Goal: Task Accomplishment & Management: Manage account settings

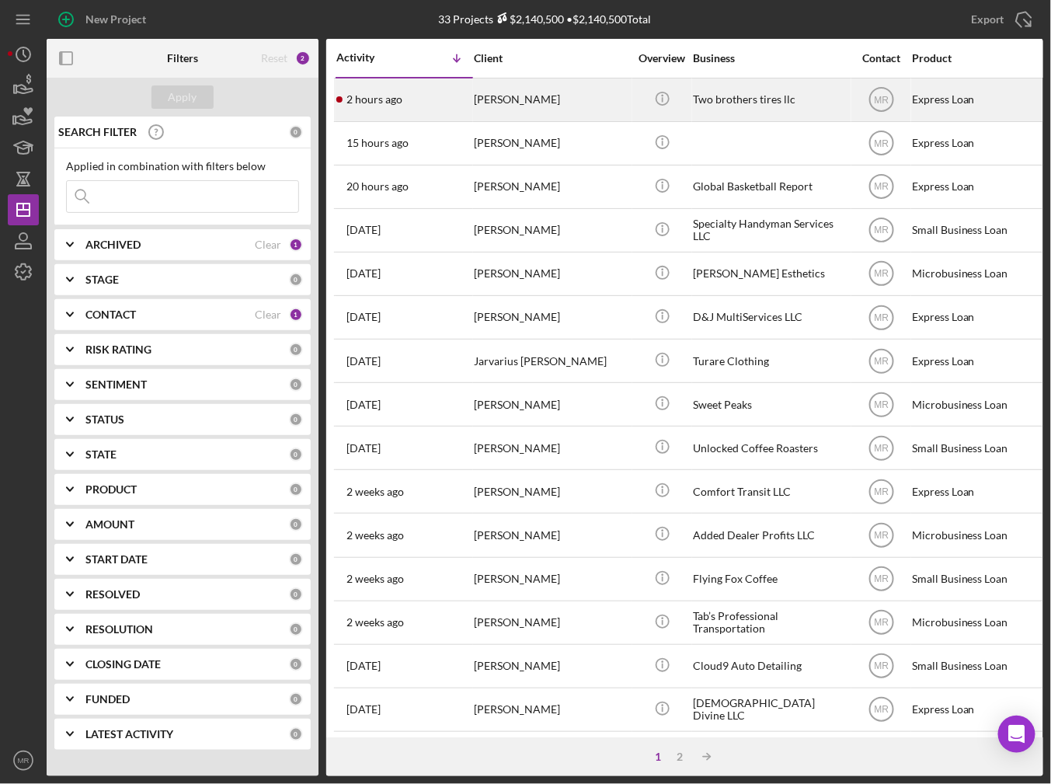
click at [578, 100] on div "[PERSON_NAME]" at bounding box center [551, 99] width 155 height 41
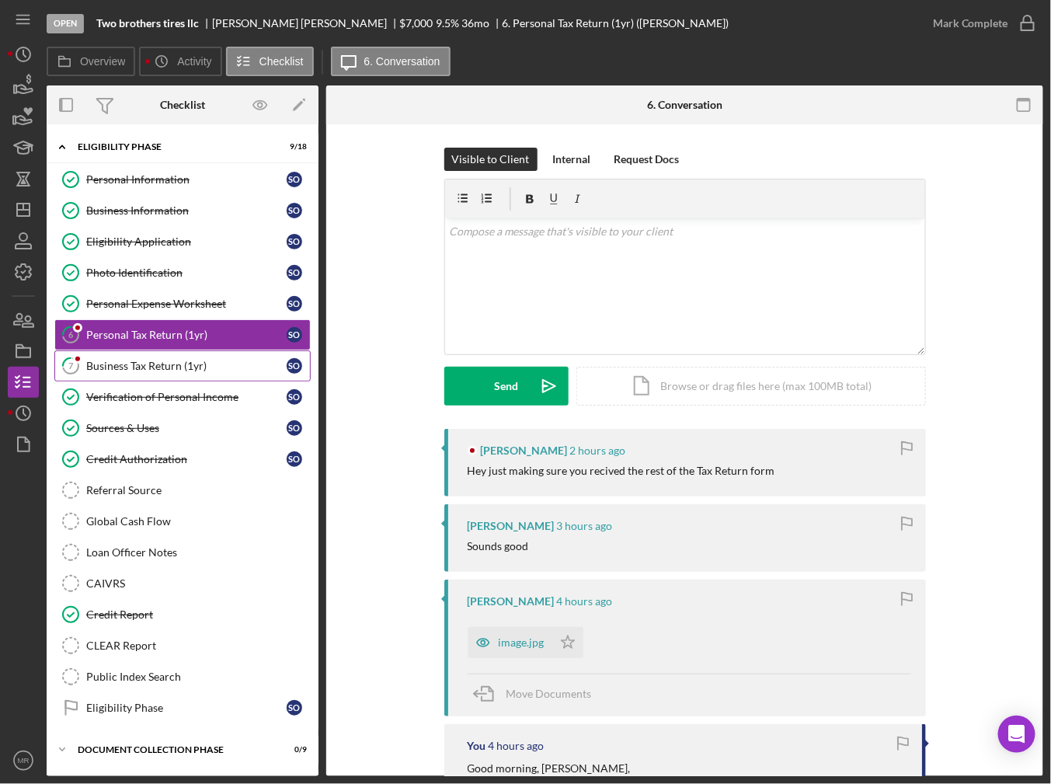
click at [175, 350] on link "7 Business Tax Return (1yr) S O" at bounding box center [182, 365] width 256 height 31
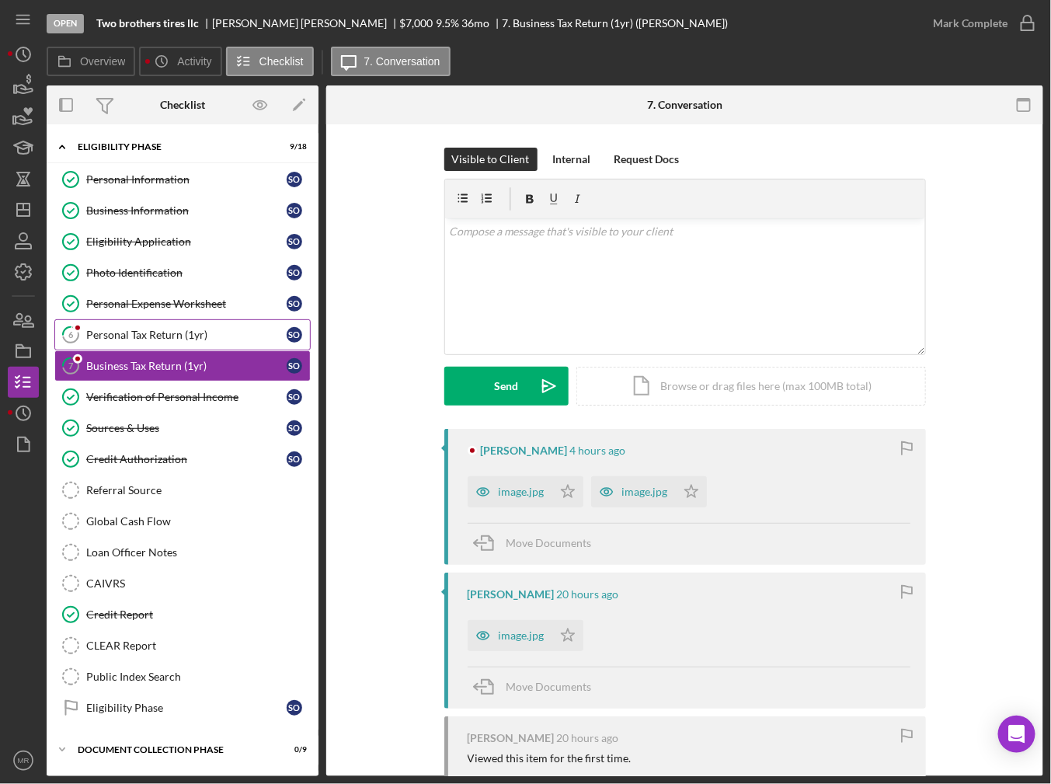
click at [180, 338] on div "Personal Tax Return (1yr)" at bounding box center [186, 335] width 200 height 12
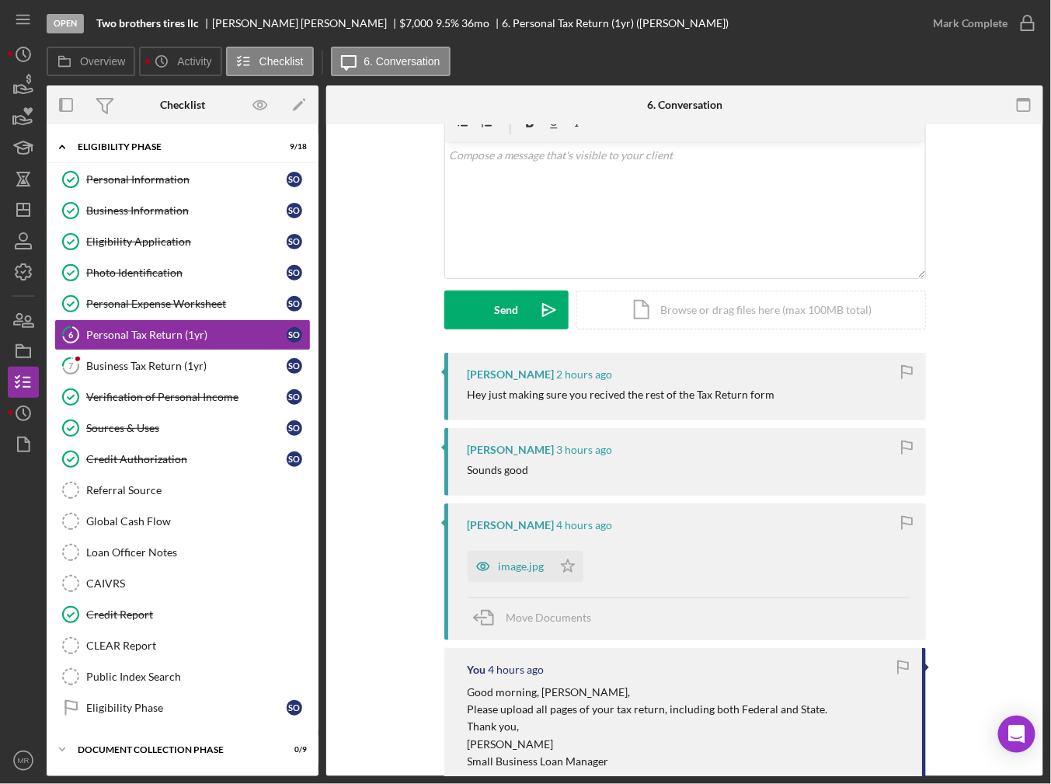
scroll to position [78, 0]
click at [515, 572] on div "image.jpg" at bounding box center [510, 564] width 85 height 31
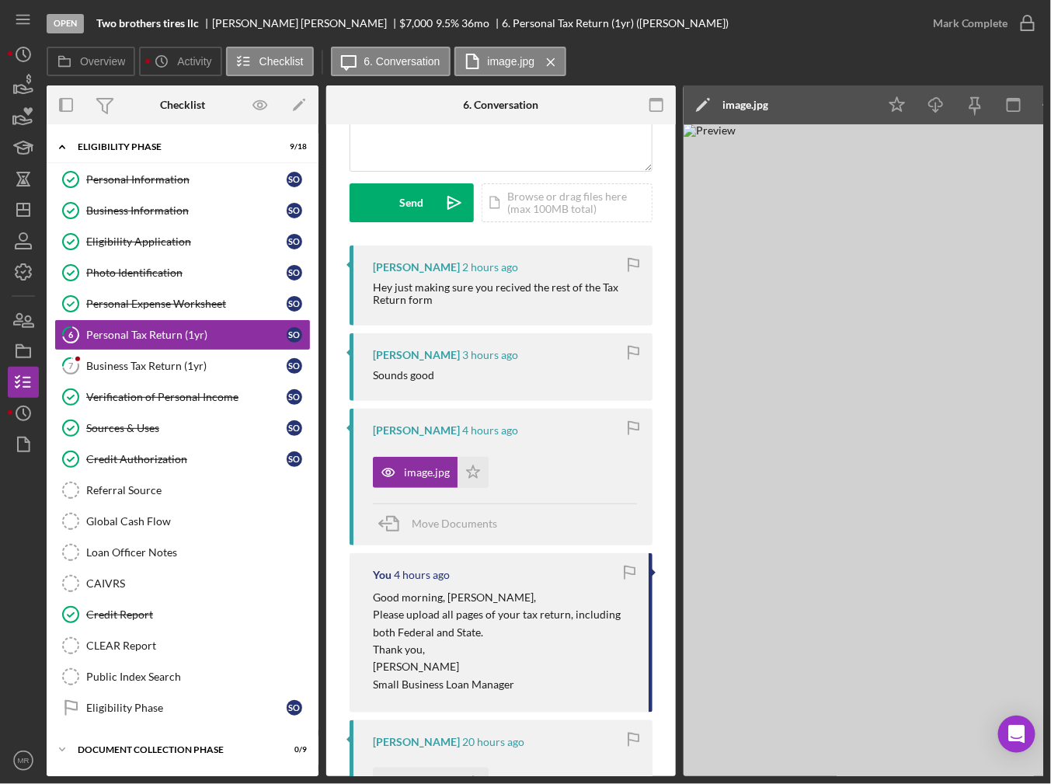
scroll to position [155, 0]
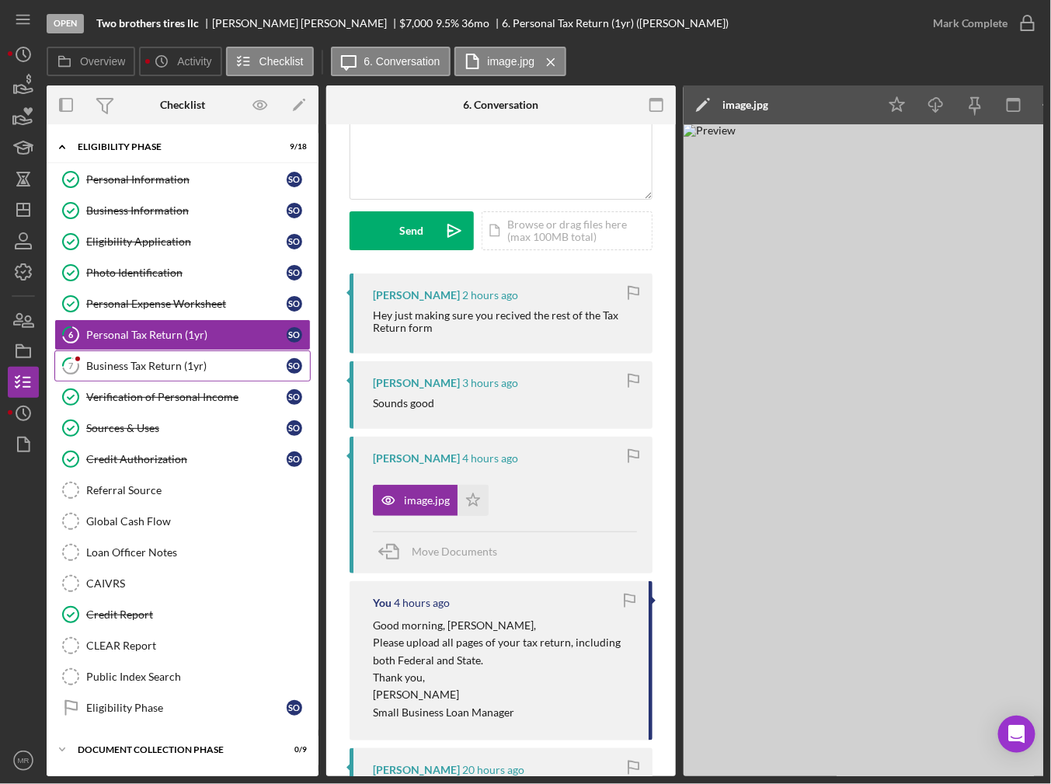
click at [164, 364] on div "Business Tax Return (1yr)" at bounding box center [186, 366] width 200 height 12
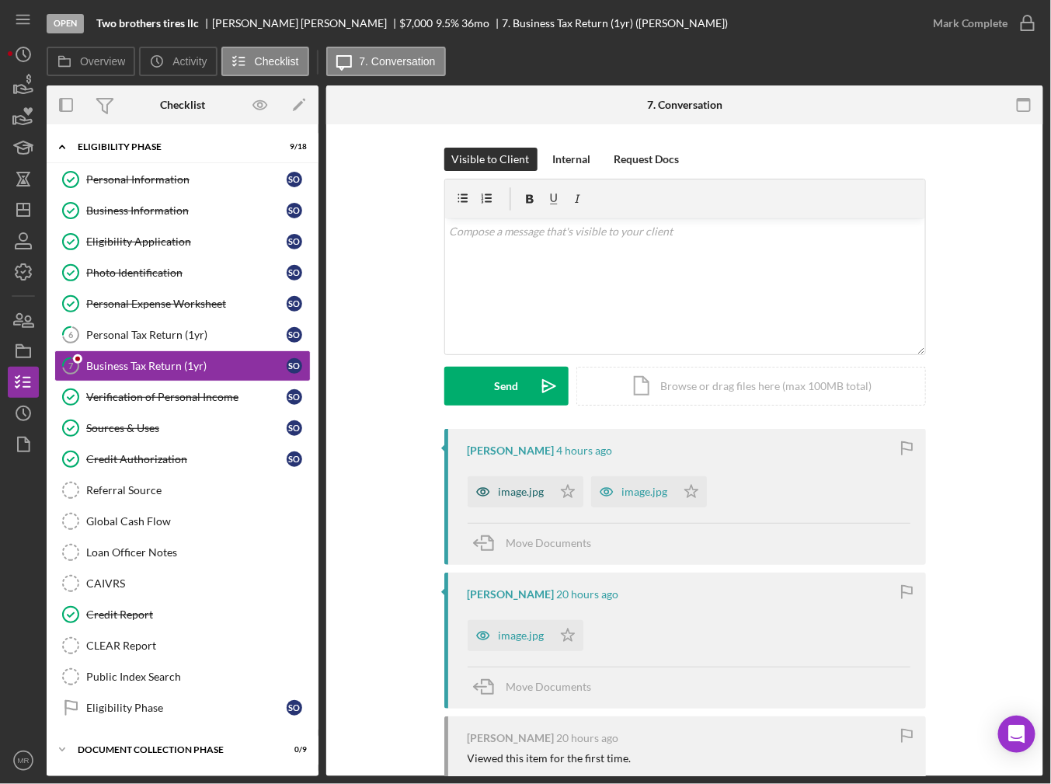
click at [521, 499] on div "image.jpg" at bounding box center [510, 491] width 85 height 31
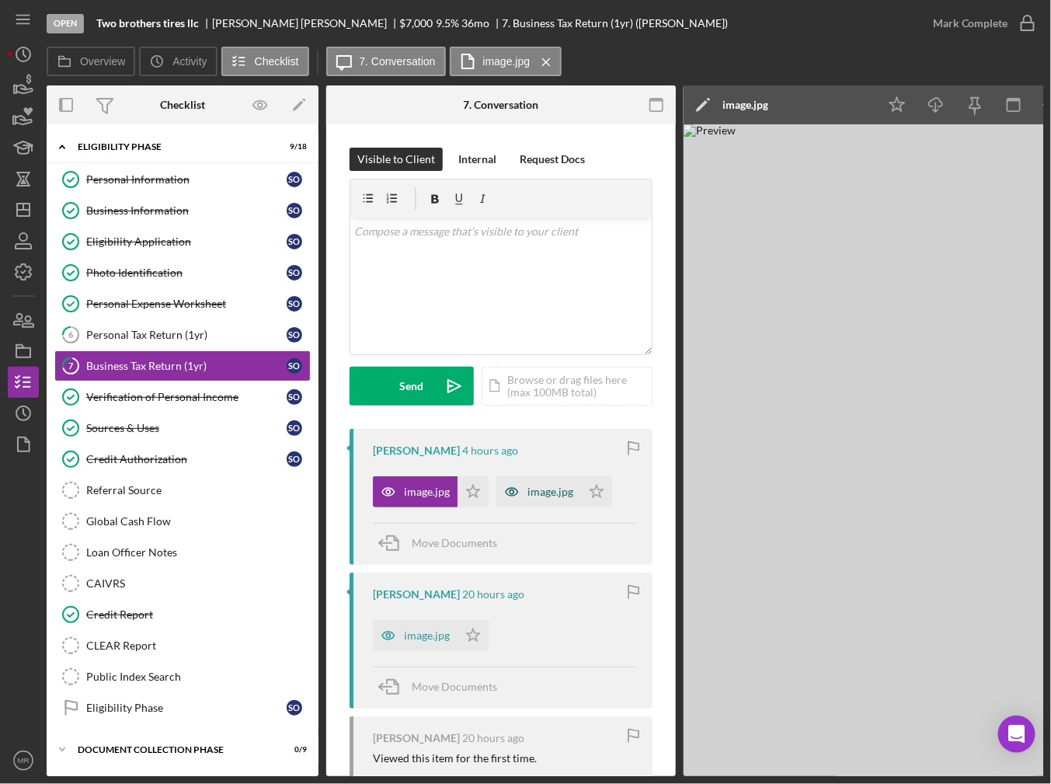
click at [517, 491] on icon "button" at bounding box center [511, 491] width 31 height 31
drag, startPoint x: 656, startPoint y: 777, endPoint x: 673, endPoint y: 772, distance: 17.7
click at [673, 772] on div "Open Two brothers tires llc [PERSON_NAME] $7,000 $7,000 9.5 % 36 mo 7. Business…" at bounding box center [525, 392] width 1051 height 784
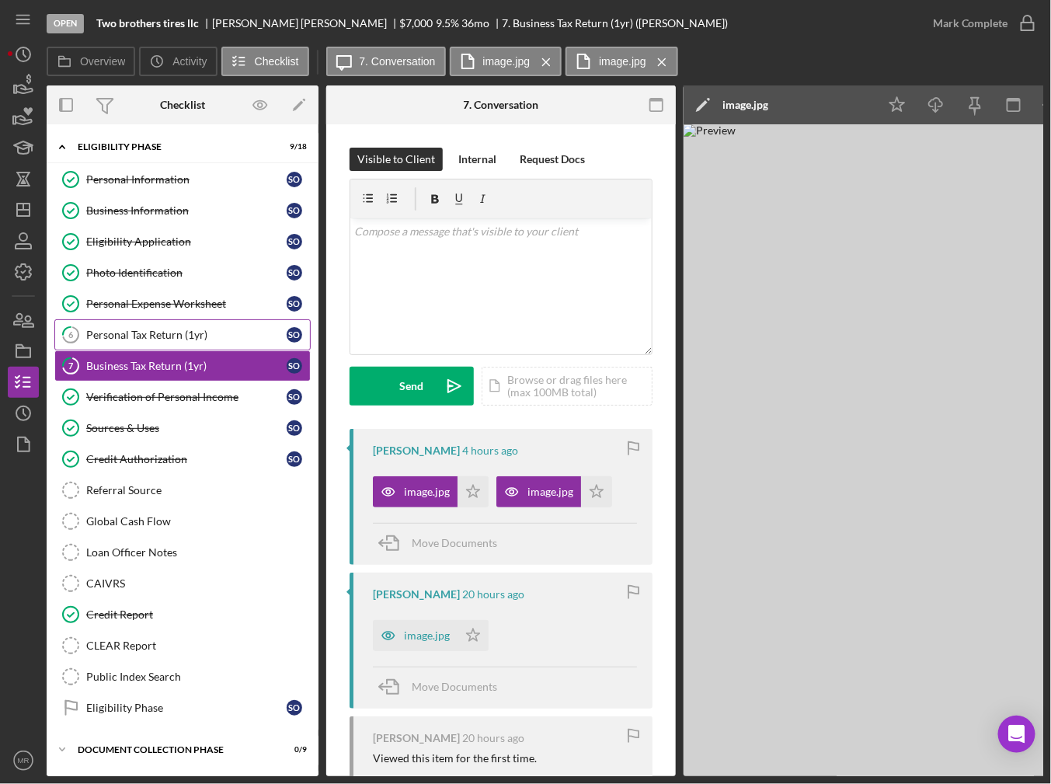
click at [179, 329] on div "Personal Tax Return (1yr)" at bounding box center [186, 335] width 200 height 12
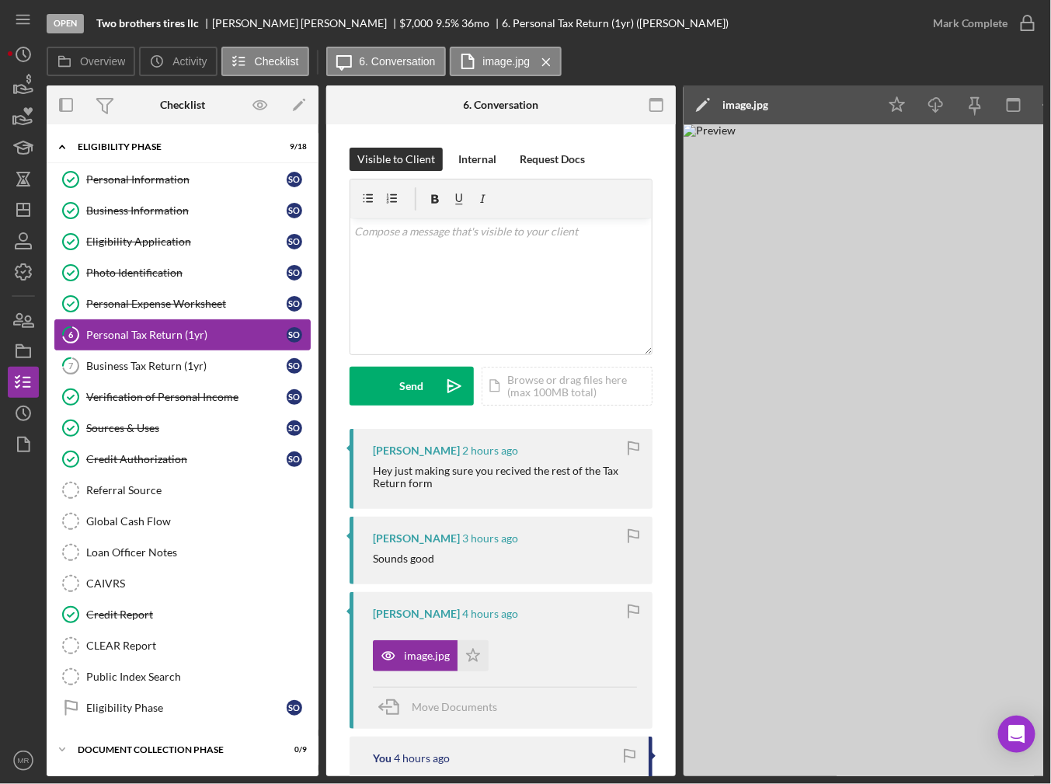
click at [189, 331] on div "Personal Tax Return (1yr)" at bounding box center [186, 335] width 200 height 12
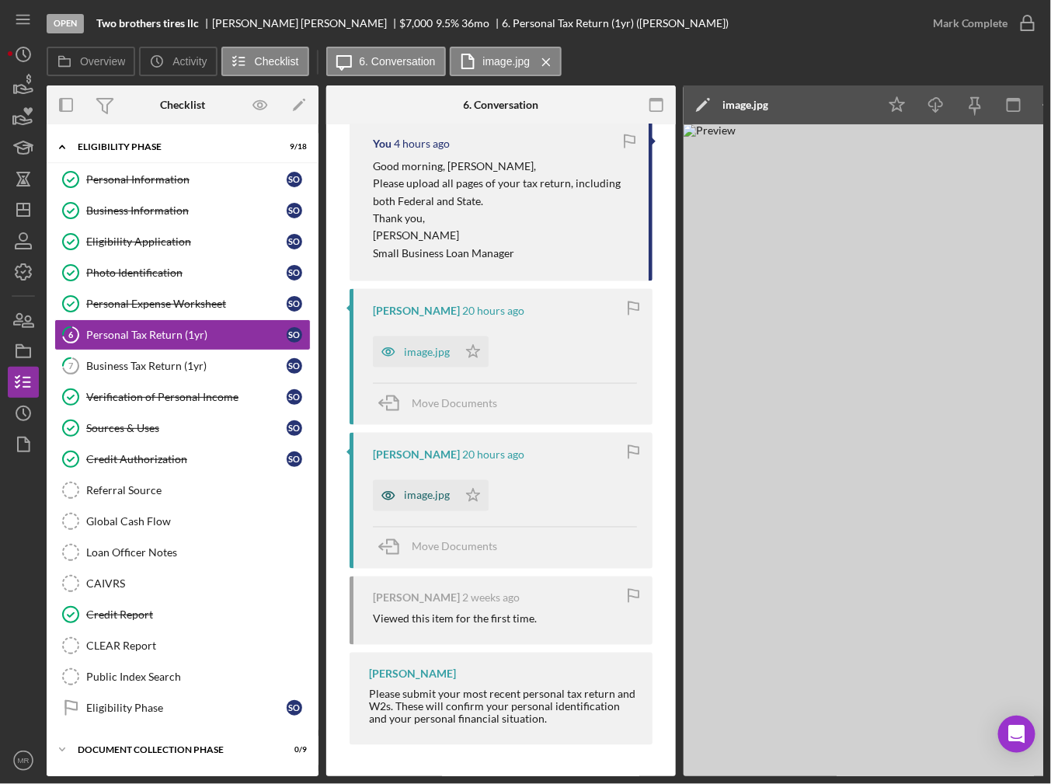
scroll to position [616, 0]
click at [416, 501] on div "image.jpg" at bounding box center [415, 495] width 85 height 31
click at [428, 350] on div "image.jpg" at bounding box center [427, 352] width 46 height 12
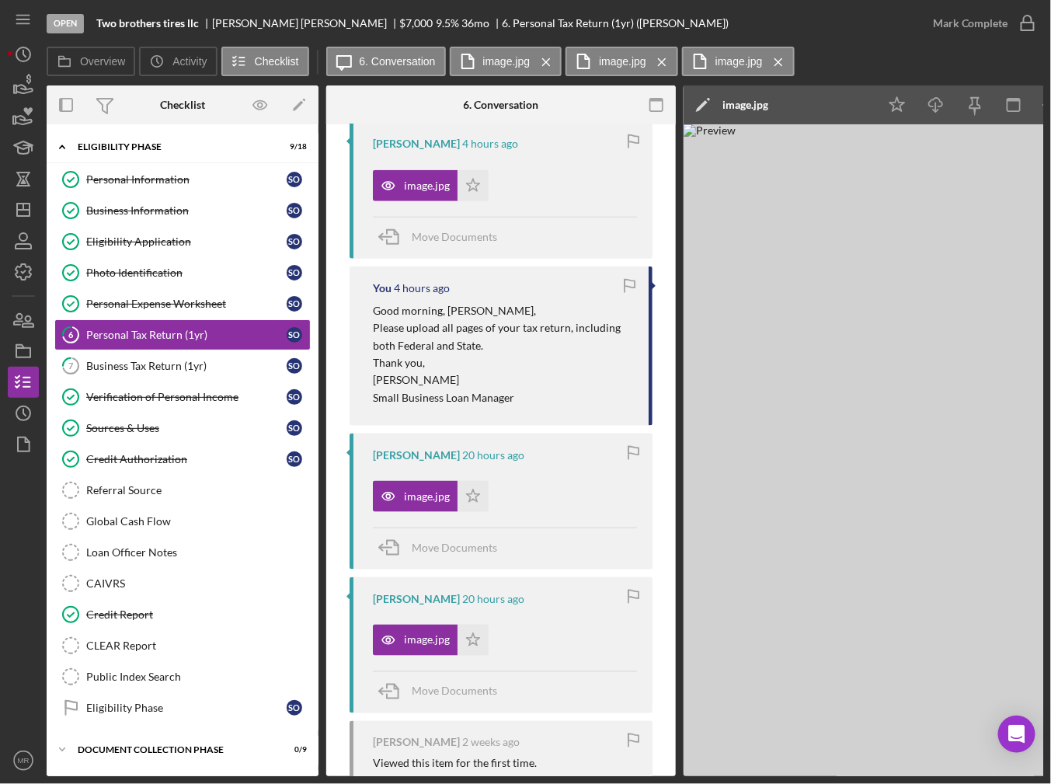
scroll to position [461, 0]
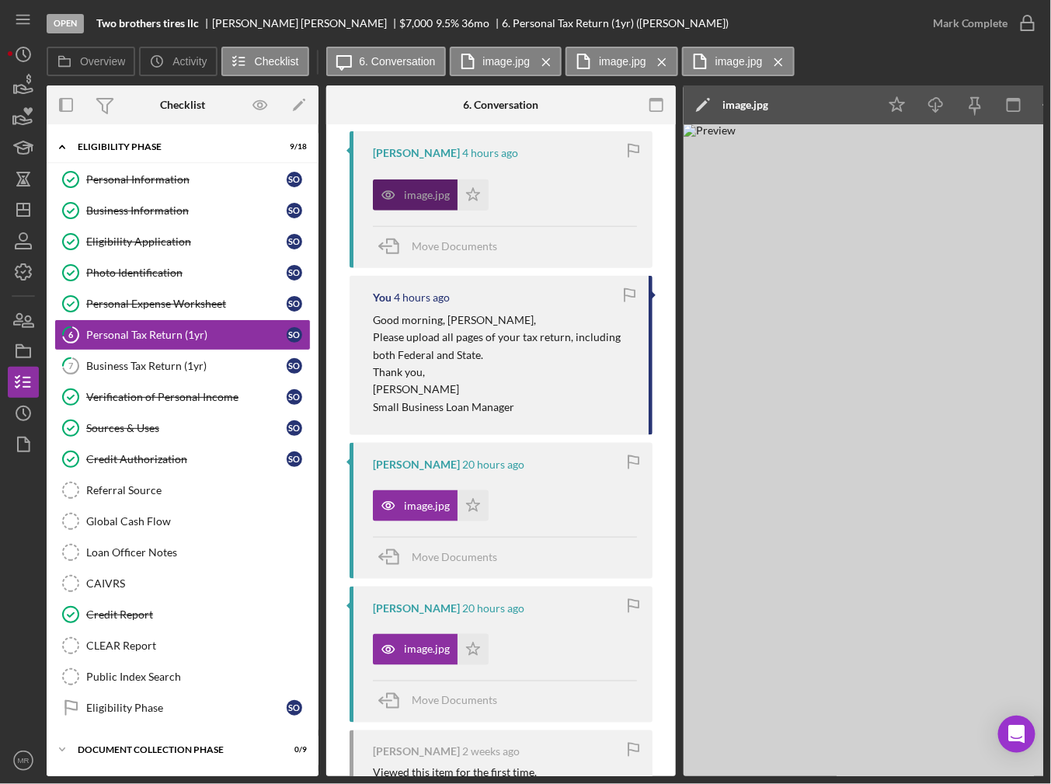
click at [416, 198] on div "image.jpg" at bounding box center [427, 195] width 46 height 12
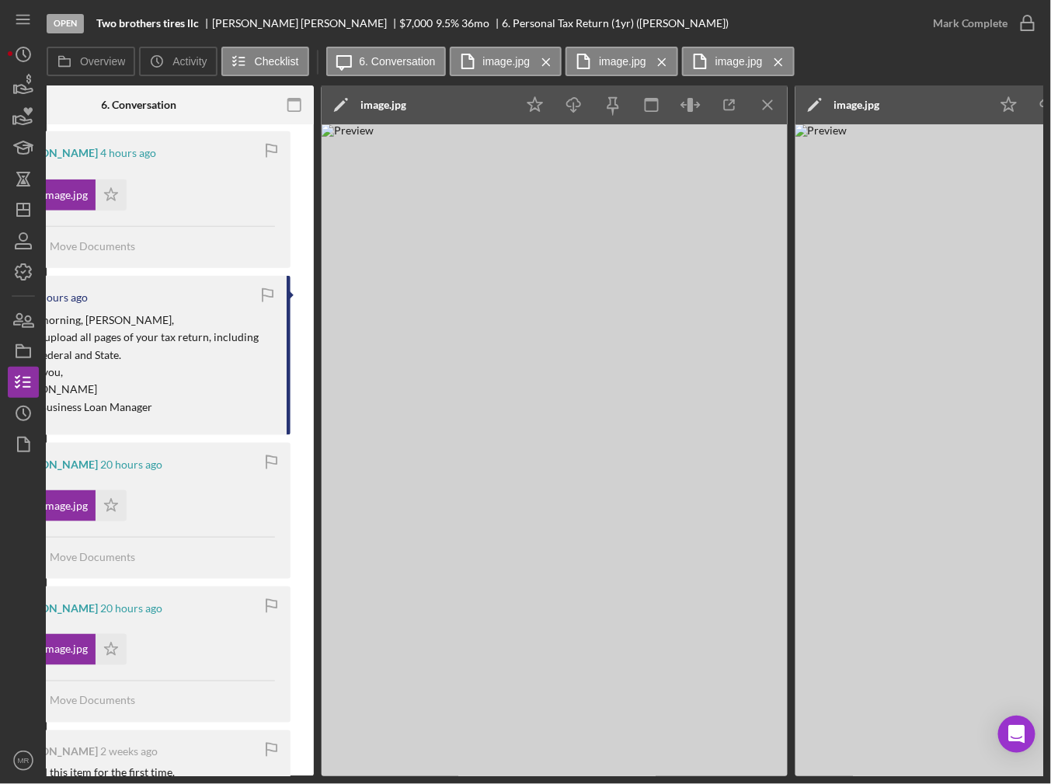
scroll to position [0, 376]
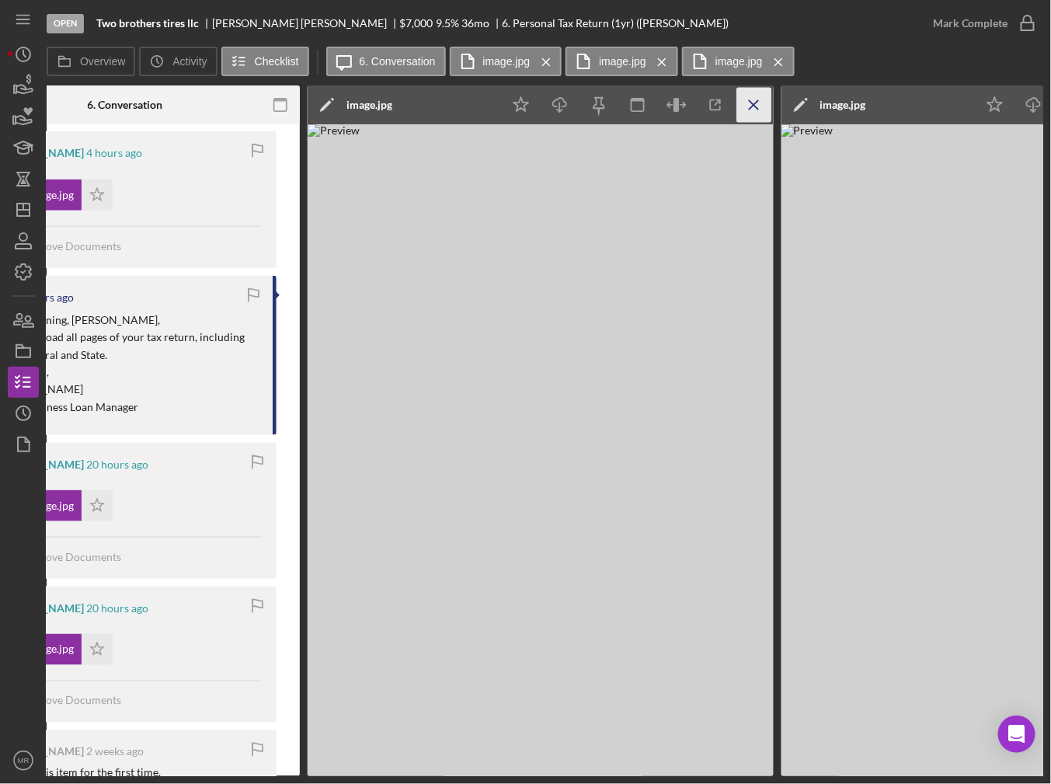
click at [754, 94] on icon "Icon/Menu Close" at bounding box center [754, 105] width 35 height 35
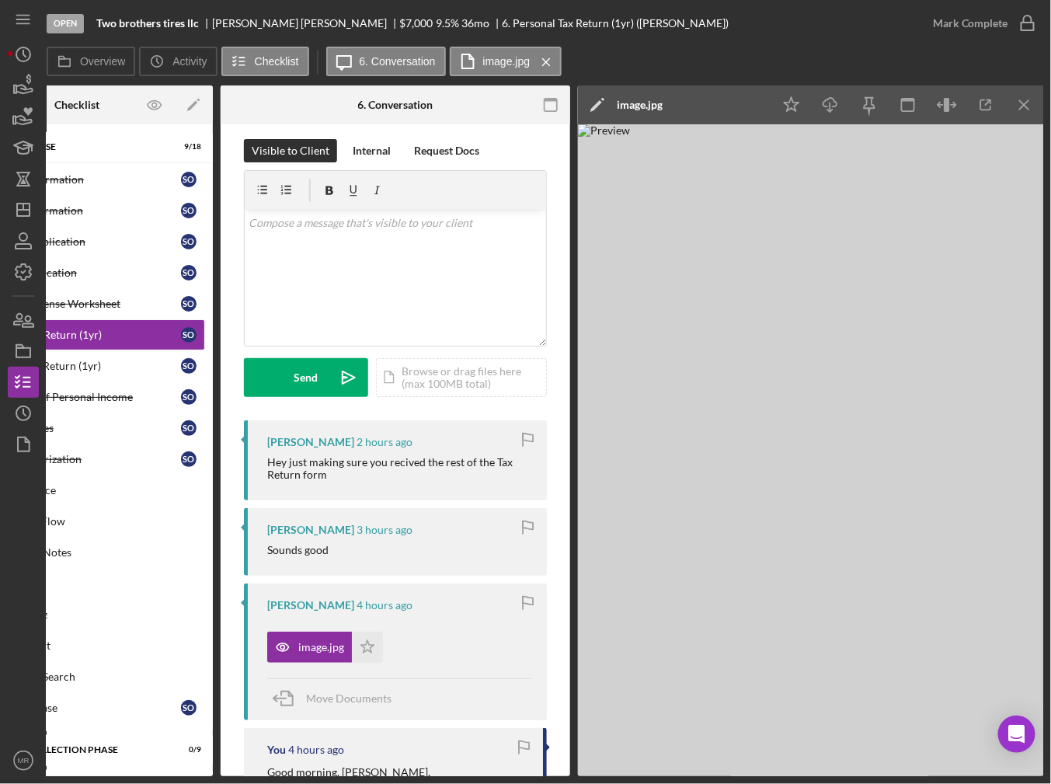
scroll to position [0, 0]
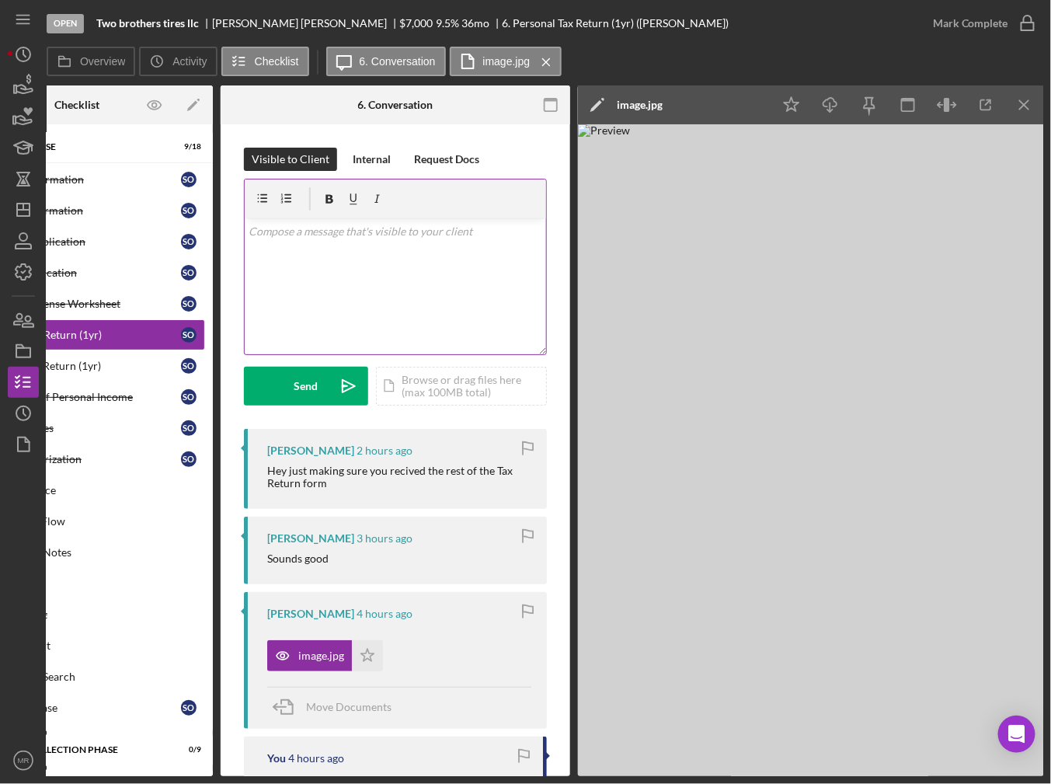
click at [372, 260] on div "v Color teal Color pink Remove color Add row above Add row below Add column bef…" at bounding box center [395, 286] width 301 height 136
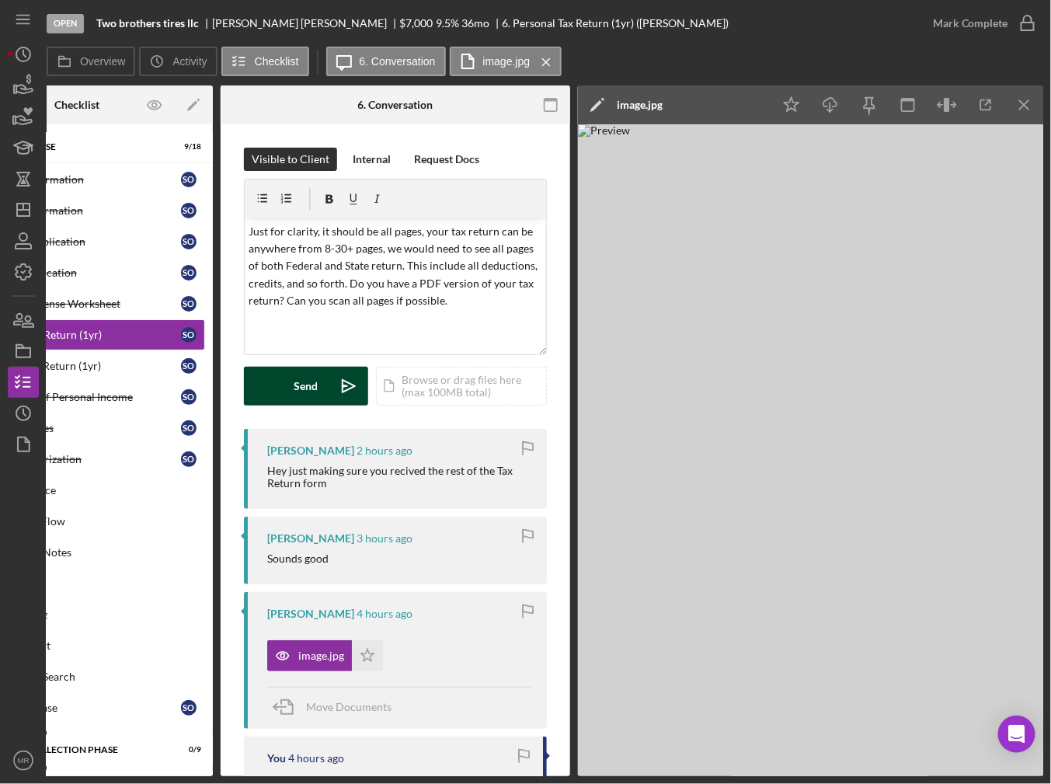
click at [287, 384] on button "Send Icon/icon-invite-send" at bounding box center [306, 386] width 124 height 39
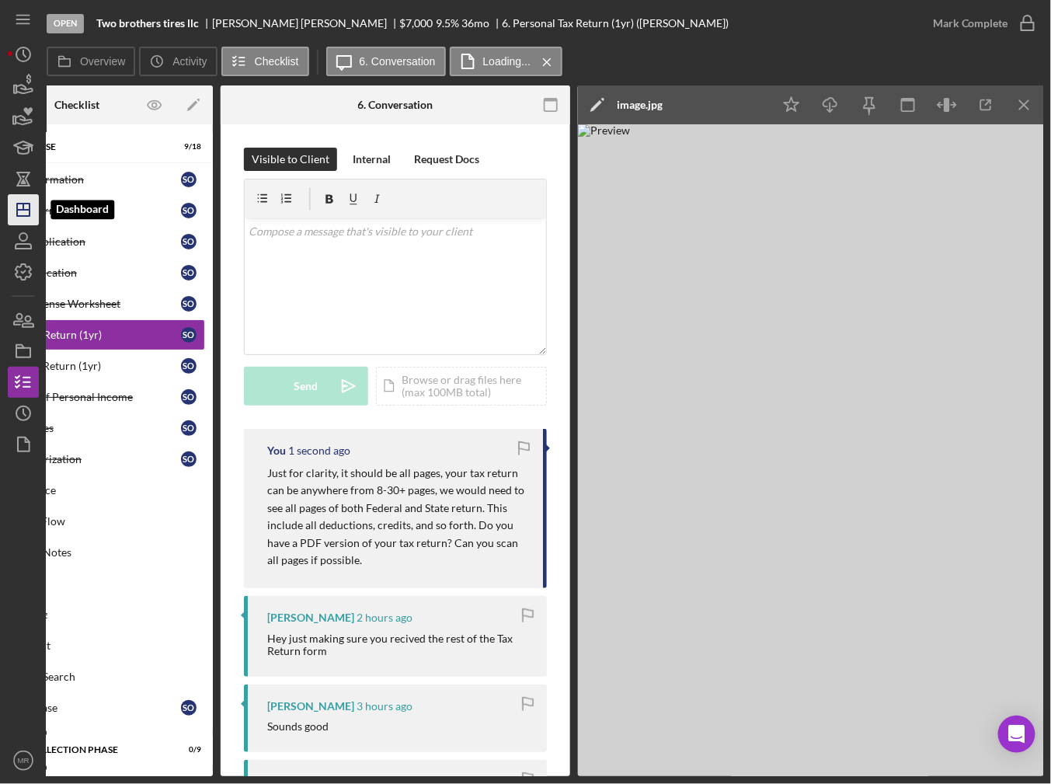
click at [22, 196] on icon "Icon/Dashboard" at bounding box center [23, 209] width 39 height 39
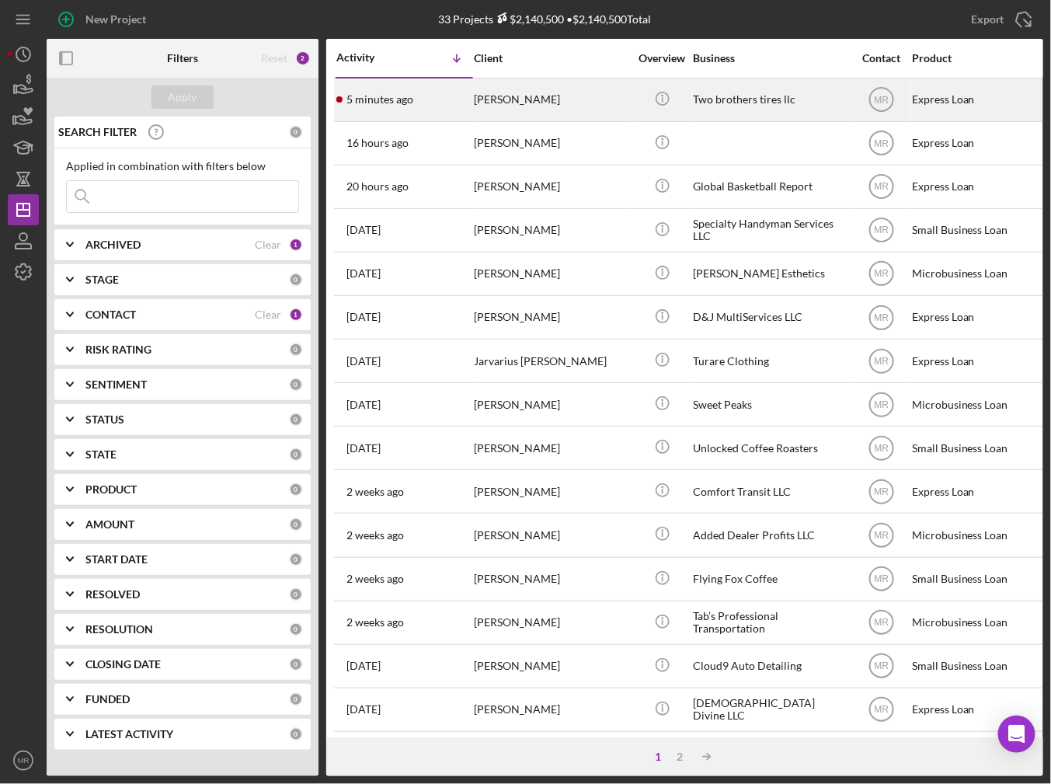
click at [455, 109] on div "5 minutes ago Severino Ojeda garcia" at bounding box center [404, 99] width 136 height 41
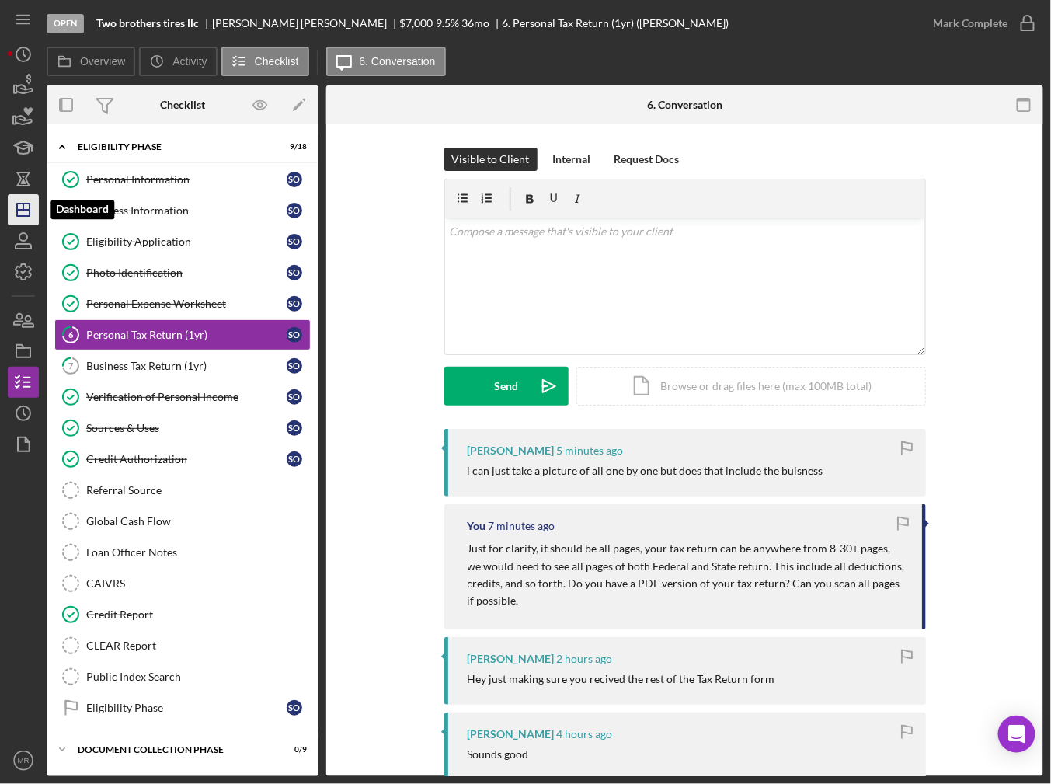
click at [31, 203] on icon "Icon/Dashboard" at bounding box center [23, 209] width 39 height 39
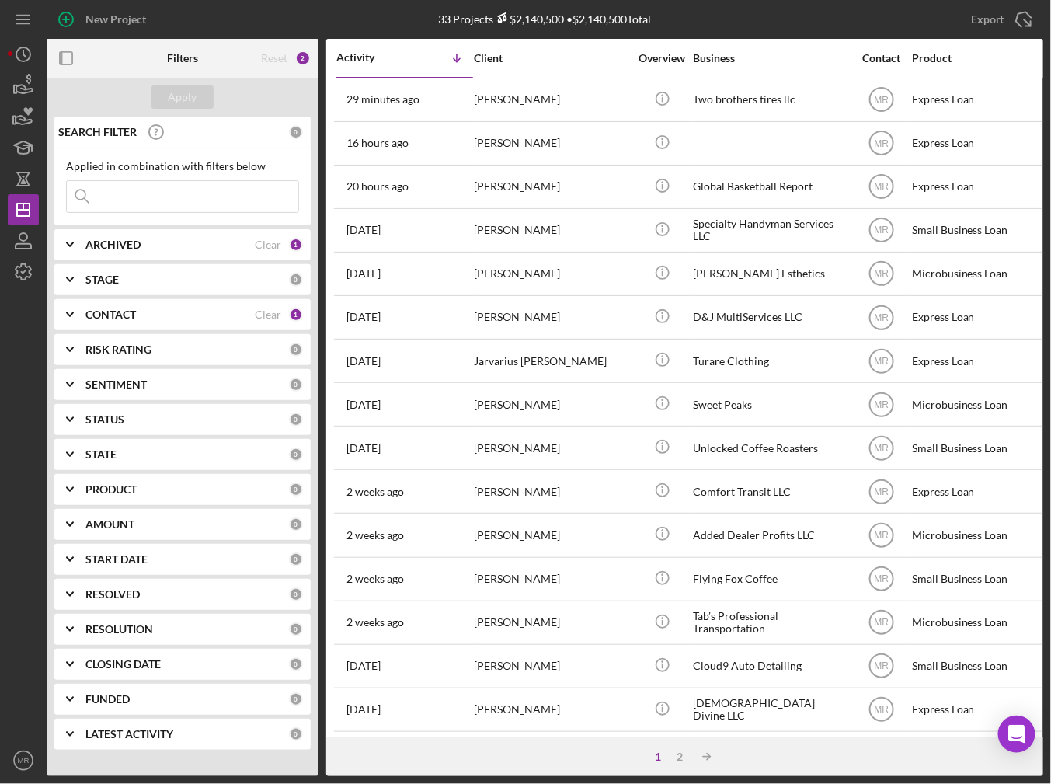
click at [359, 9] on div "New Project" at bounding box center [213, 19] width 333 height 39
click at [26, 205] on icon "Icon/Dashboard" at bounding box center [23, 209] width 39 height 39
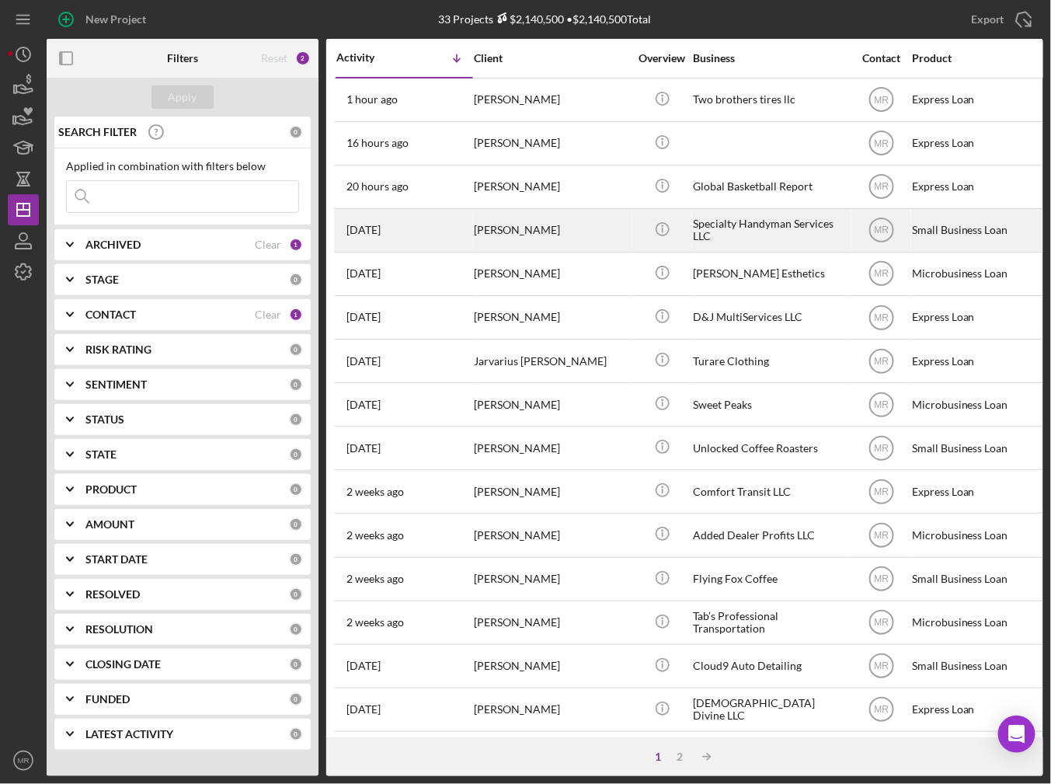
click at [627, 232] on div "[PERSON_NAME]" at bounding box center [551, 230] width 155 height 41
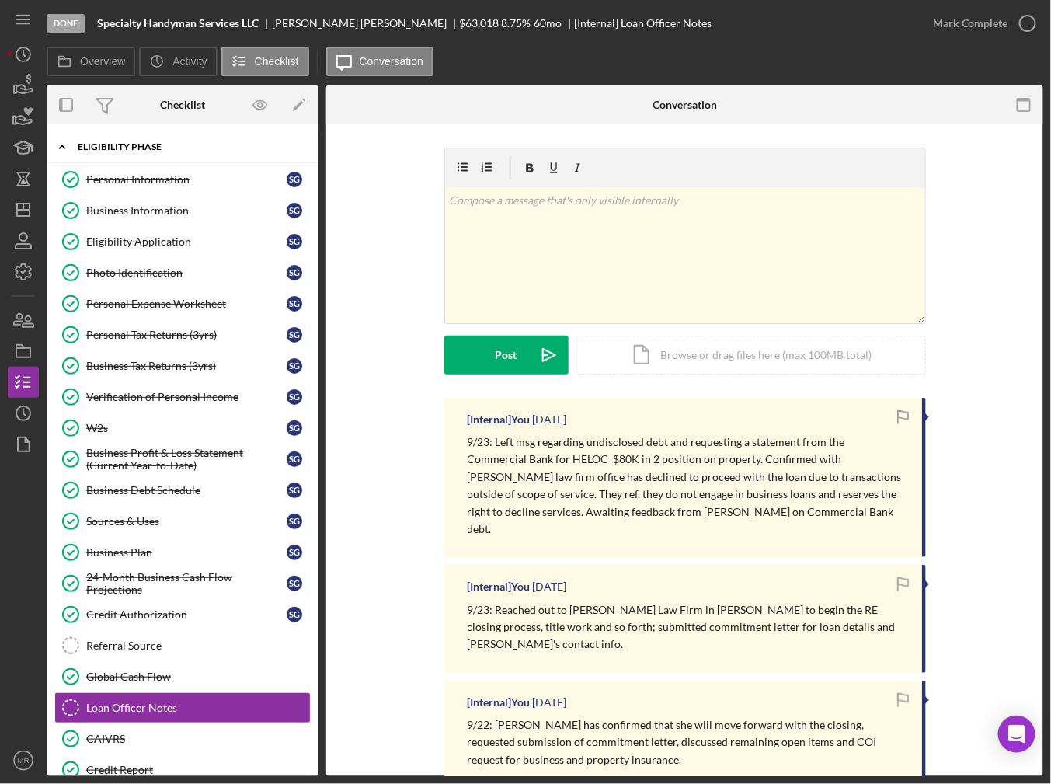
click at [134, 138] on div "Icon/Expander Eligibility Phase 20 / 22" at bounding box center [183, 147] width 272 height 32
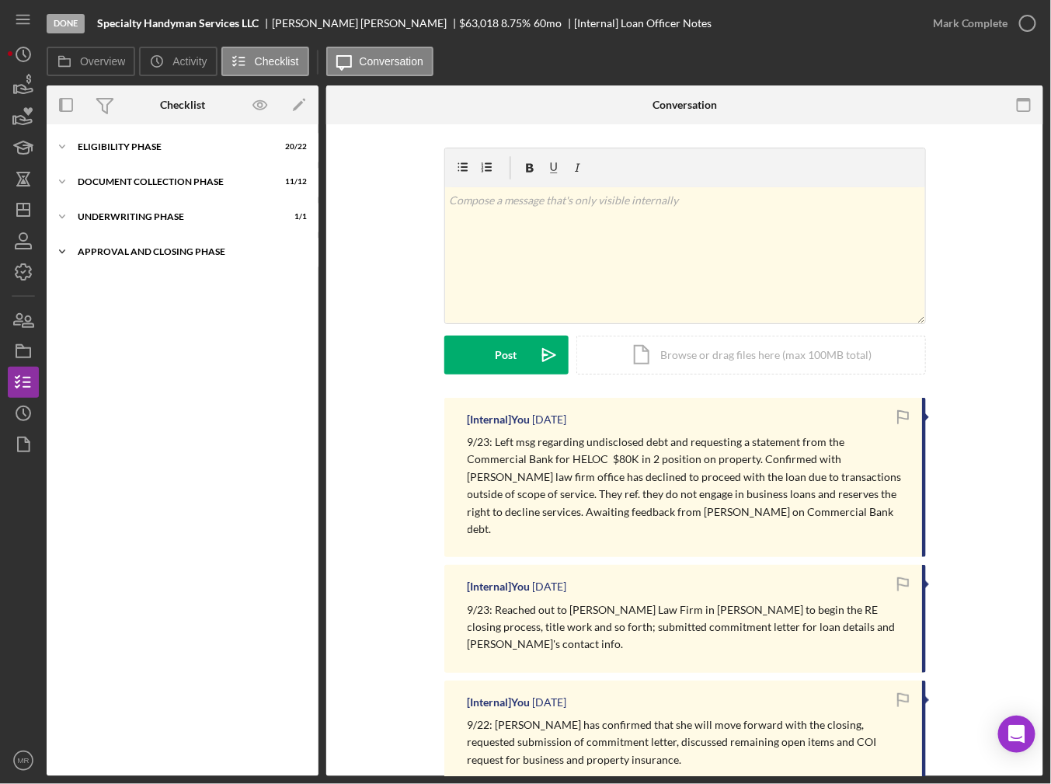
click at [135, 255] on div "Approval and Closing Phase" at bounding box center [188, 251] width 221 height 9
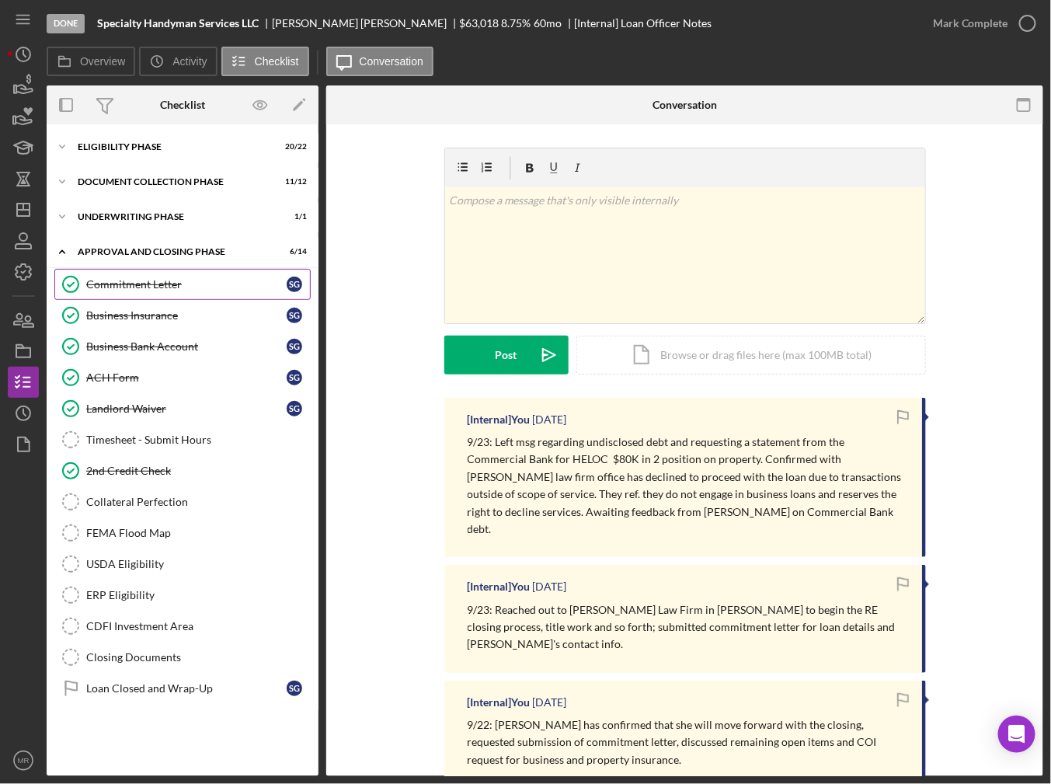
click at [135, 281] on div "Commitment Letter" at bounding box center [186, 284] width 200 height 12
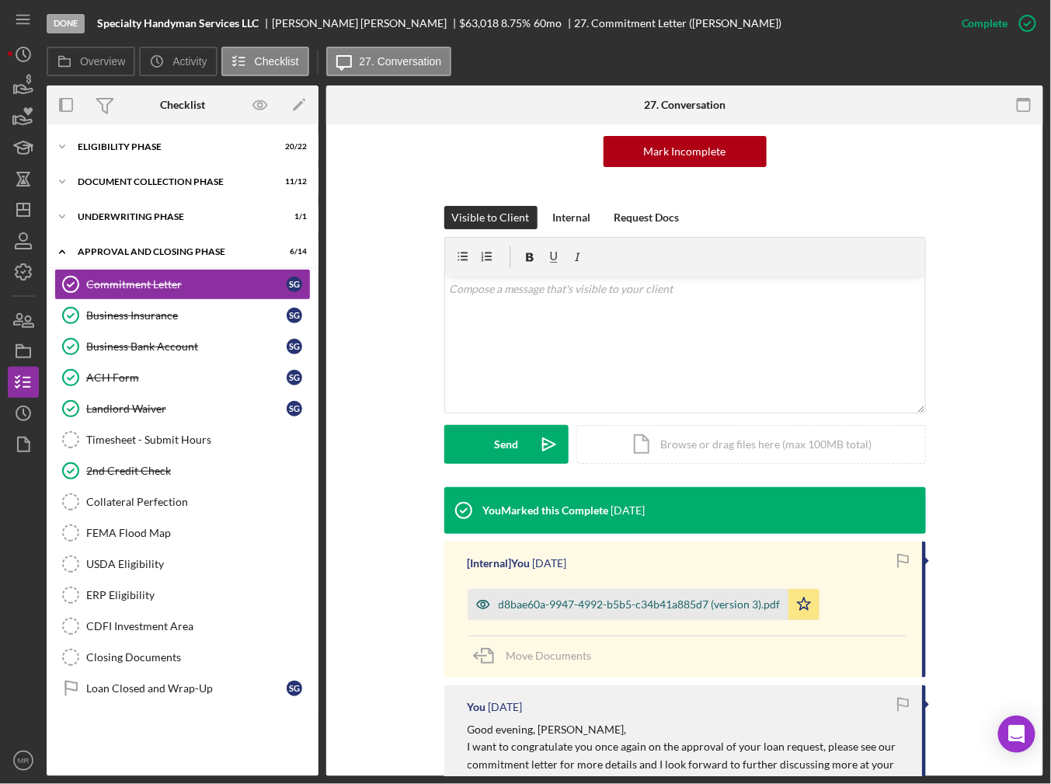
click at [593, 598] on div "d8bae60a-9947-4992-b5b5-c34b41a885d7 (version 3).pdf" at bounding box center [640, 604] width 282 height 12
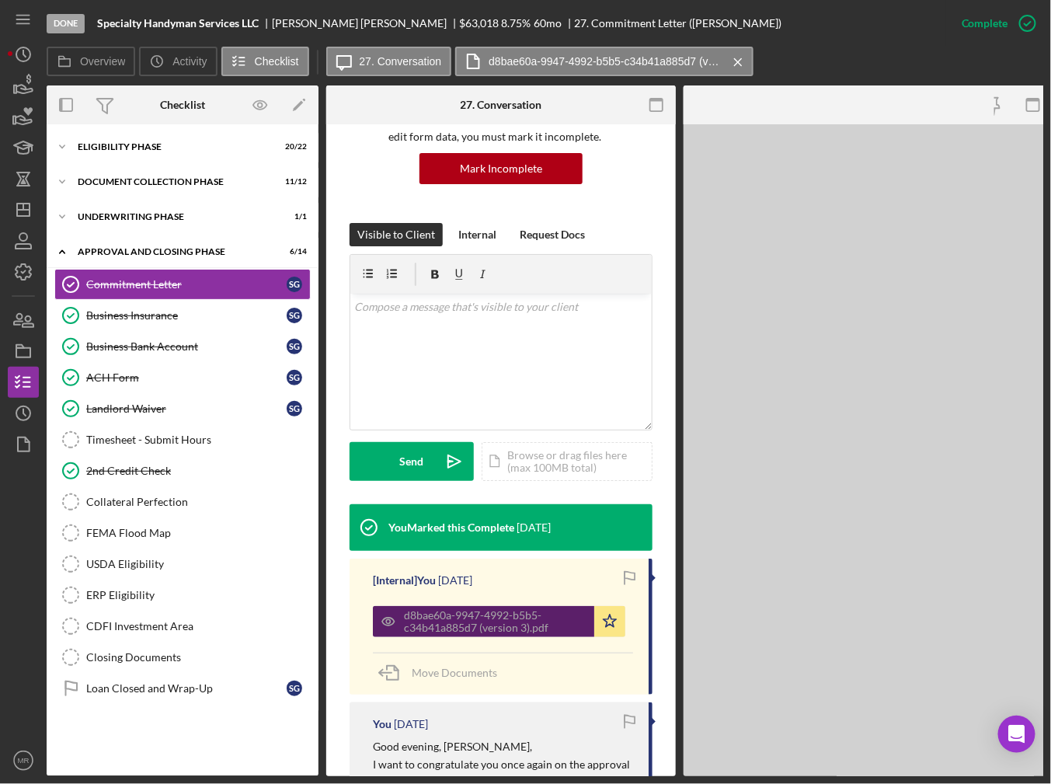
scroll to position [172, 0]
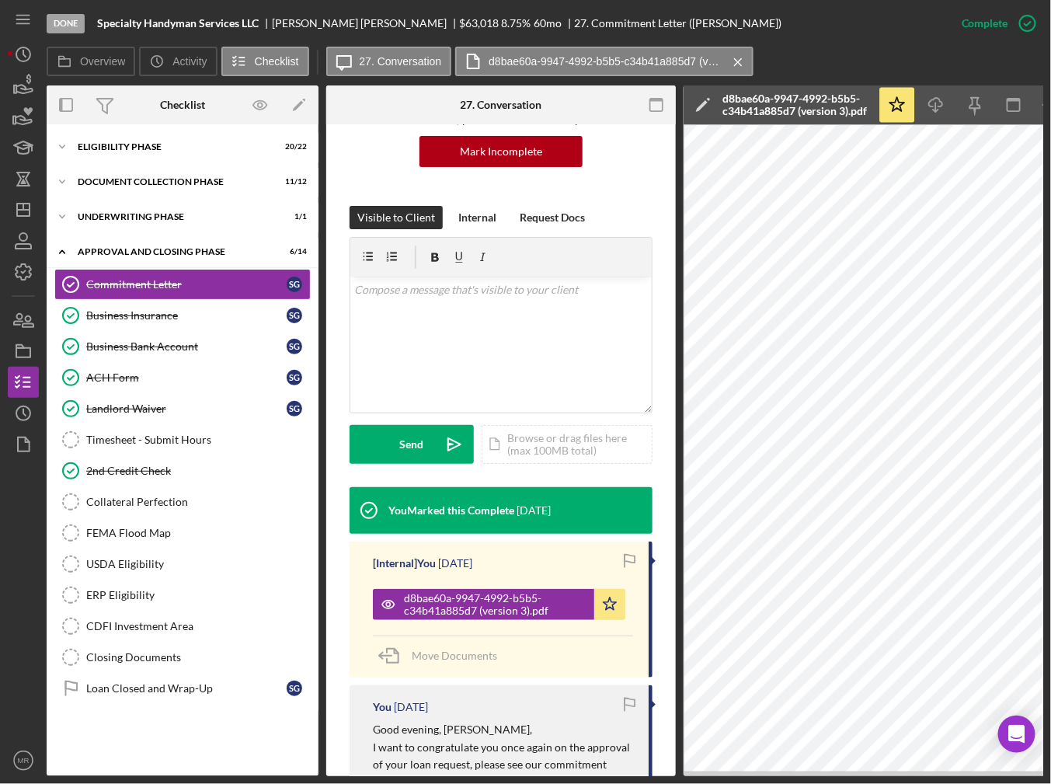
click at [643, 169] on div "This item has been marked complete. In order for Stephanie Garcia to upload doc…" at bounding box center [501, 90] width 303 height 231
click at [20, 84] on icon "button" at bounding box center [23, 85] width 39 height 39
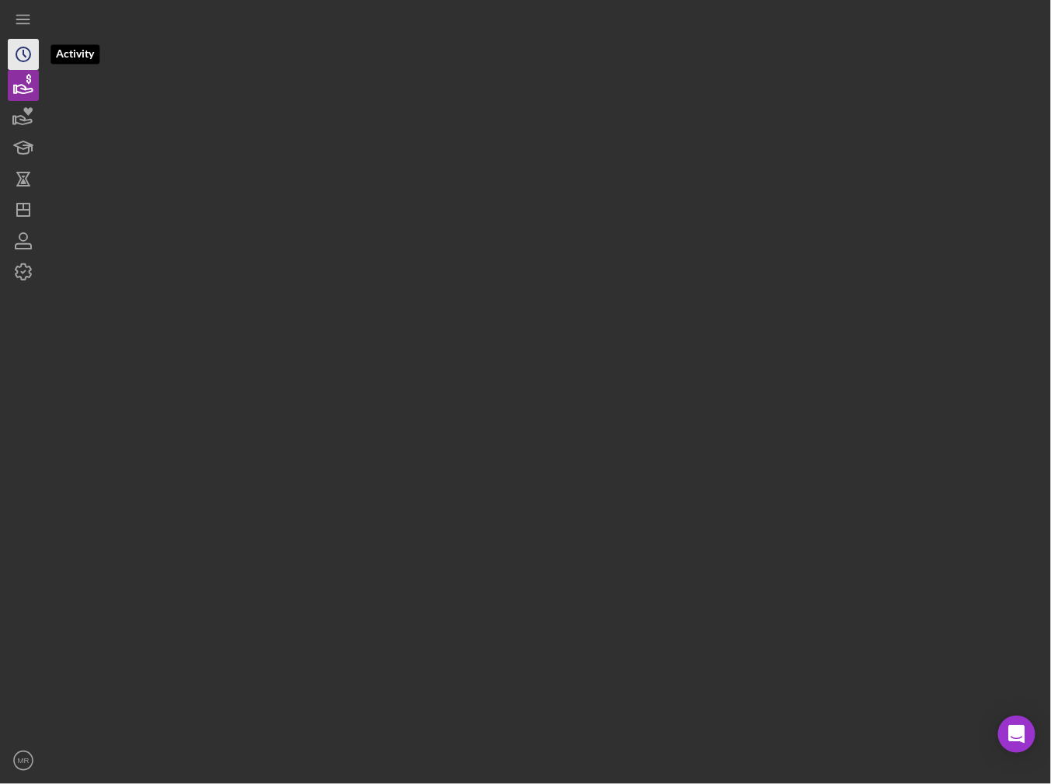
click at [19, 61] on circle "button" at bounding box center [23, 54] width 14 height 14
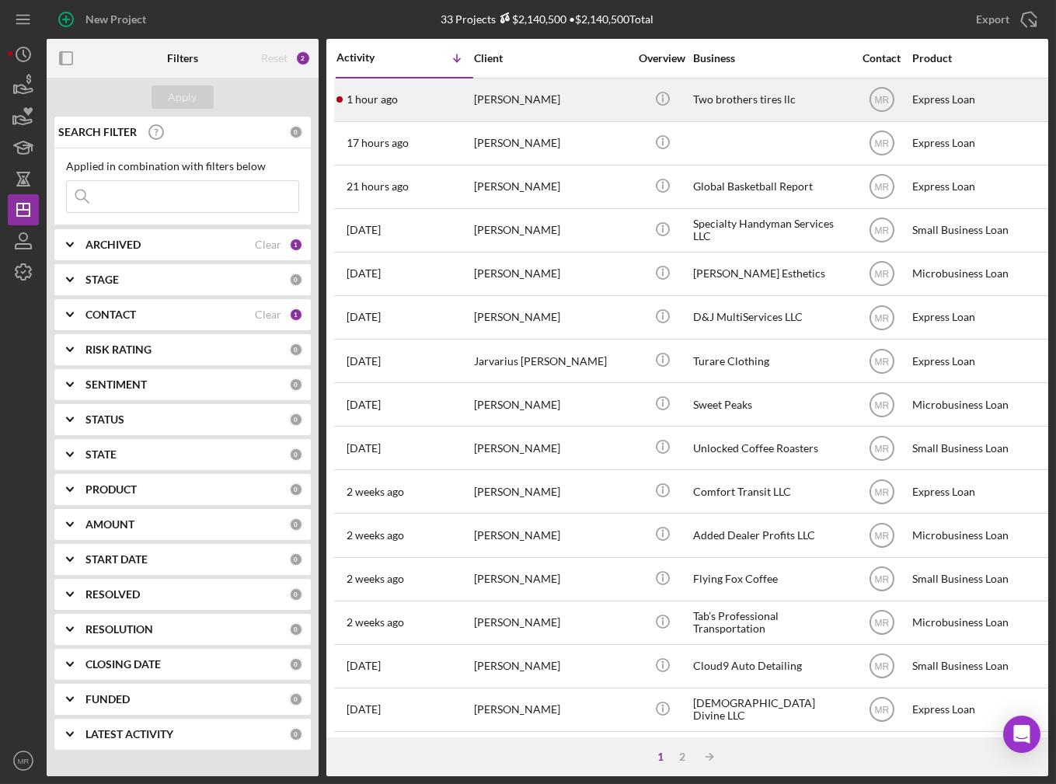
click at [423, 84] on div "1 hour ago [PERSON_NAME]" at bounding box center [404, 99] width 136 height 41
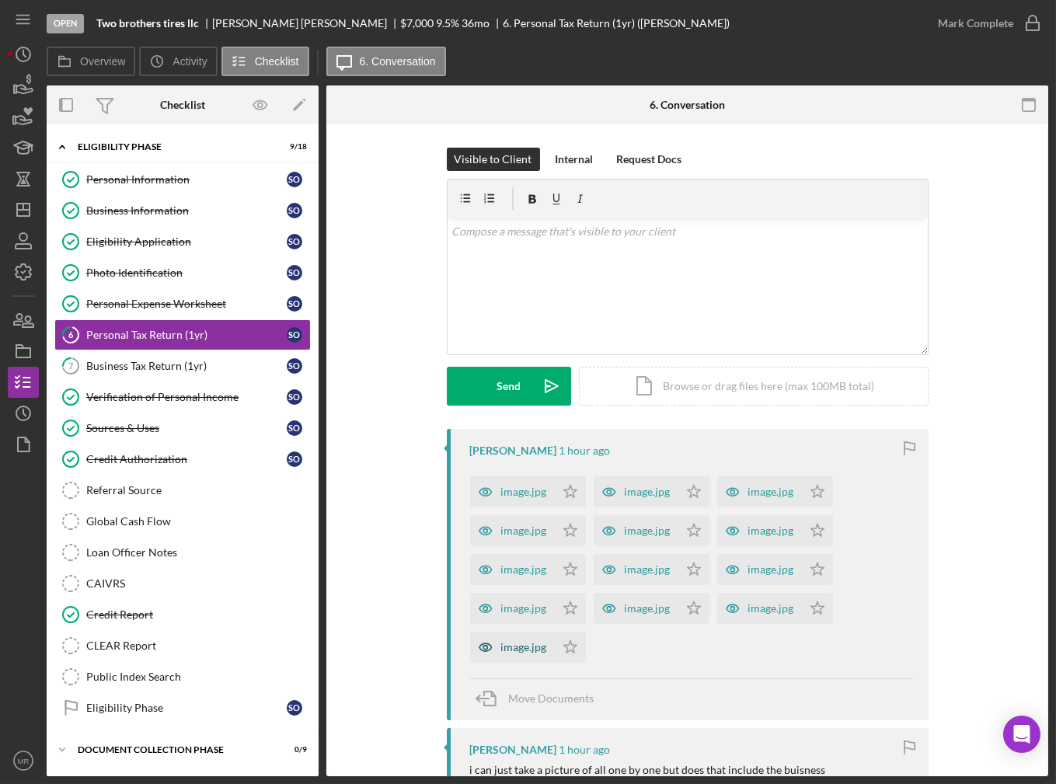
click at [504, 652] on div "image.jpg" at bounding box center [524, 647] width 46 height 12
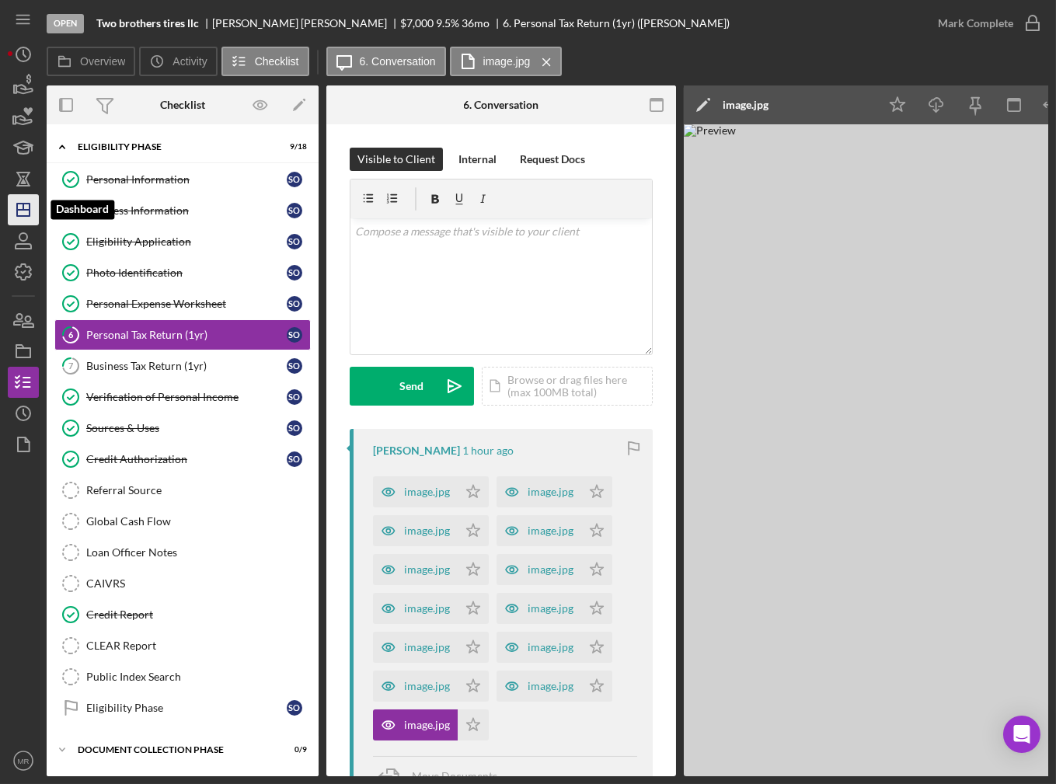
click at [21, 211] on icon "Icon/Dashboard" at bounding box center [23, 209] width 39 height 39
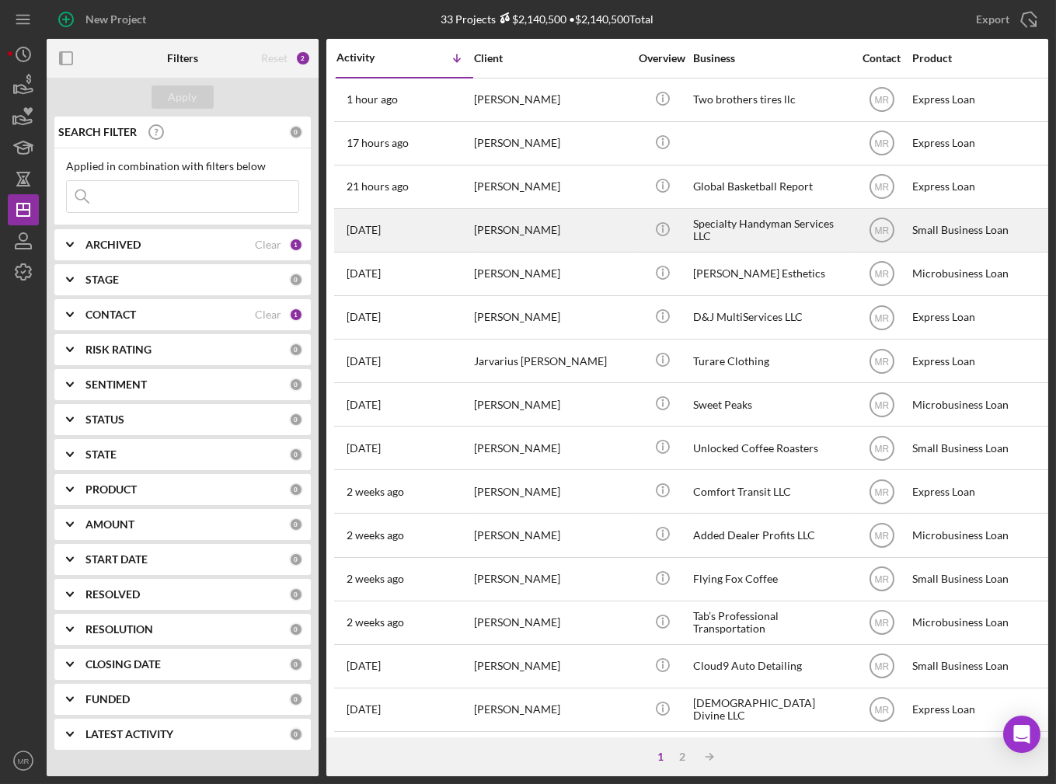
click at [465, 227] on div "3 days ago Stephanie Garcia" at bounding box center [404, 230] width 136 height 41
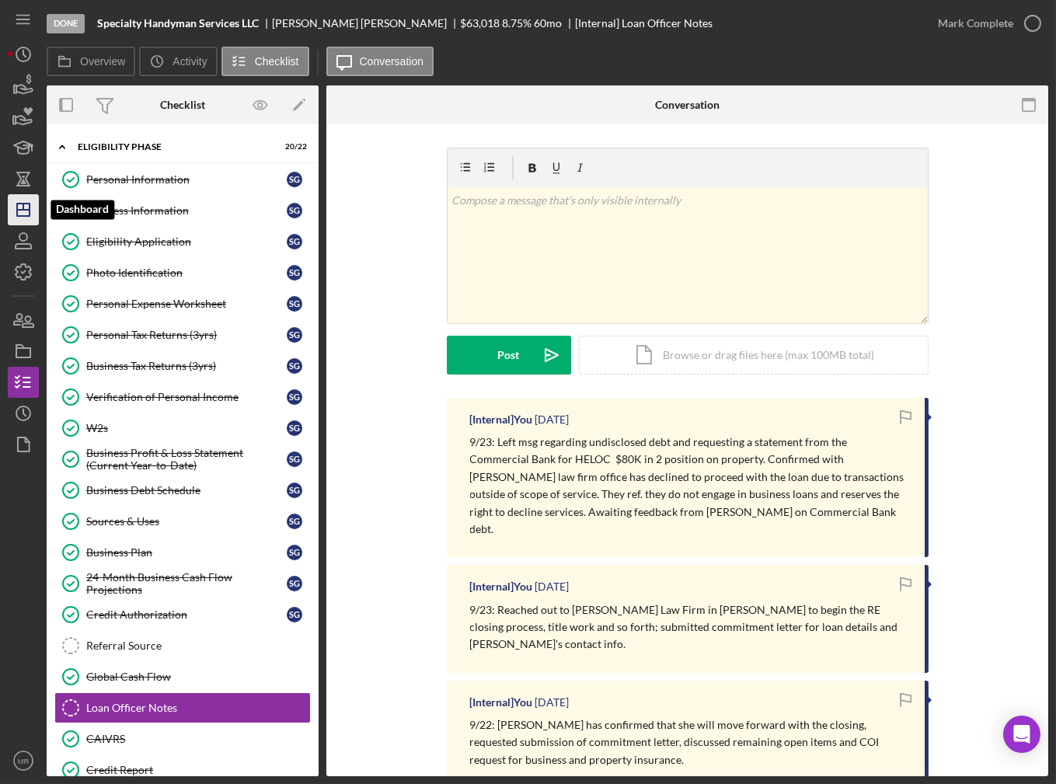
click at [20, 204] on icon "Icon/Dashboard" at bounding box center [23, 209] width 39 height 39
